Goal: Task Accomplishment & Management: Use online tool/utility

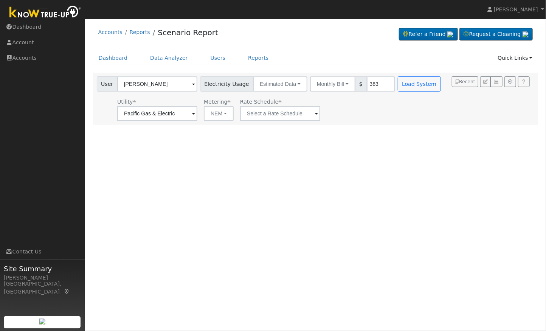
click at [192, 84] on span at bounding box center [193, 84] width 3 height 9
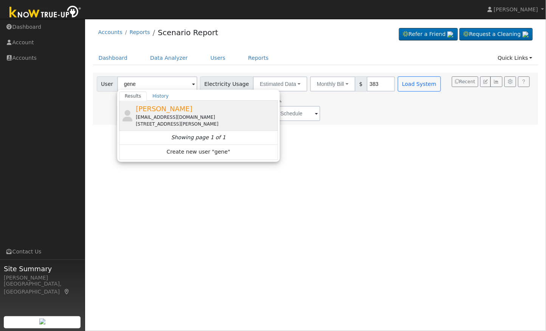
click at [157, 110] on span "[PERSON_NAME]" at bounding box center [164, 109] width 57 height 8
type input "[PERSON_NAME]"
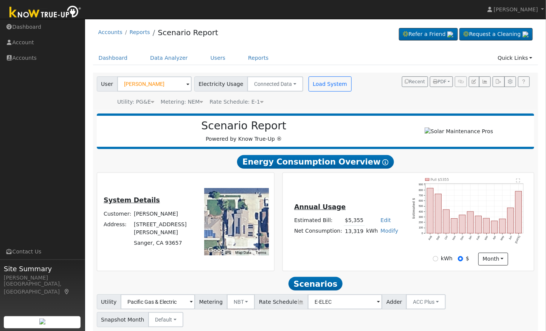
scroll to position [52, 0]
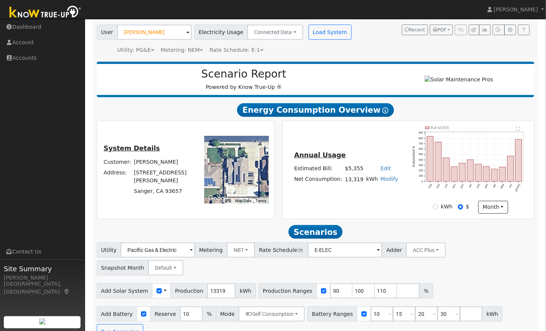
click at [365, 170] on td at bounding box center [372, 168] width 14 height 11
click at [437, 208] on input "kWh" at bounding box center [435, 206] width 5 height 5
radio input "true"
click at [462, 208] on input "$" at bounding box center [460, 206] width 5 height 5
radio input "true"
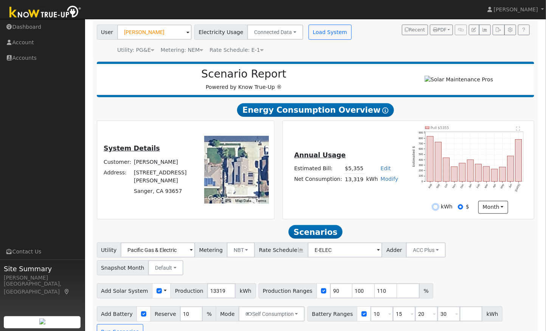
click at [439, 208] on input "kWh" at bounding box center [435, 206] width 5 height 5
radio input "true"
click at [461, 209] on input "$" at bounding box center [460, 206] width 5 height 5
radio input "true"
click at [436, 210] on input "kWh" at bounding box center [435, 206] width 5 height 5
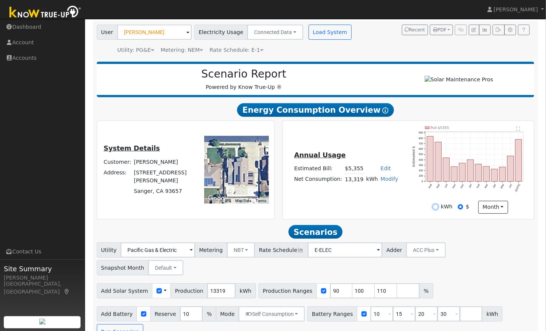
radio input "true"
click at [461, 209] on input "$" at bounding box center [460, 206] width 5 height 5
radio input "true"
radio input "false"
click at [87, 160] on div "User Profile First name Last name Email Email Notifications No Emails No Emails…" at bounding box center [315, 157] width 461 height 380
